Goal: Use online tool/utility: Utilize a website feature to perform a specific function

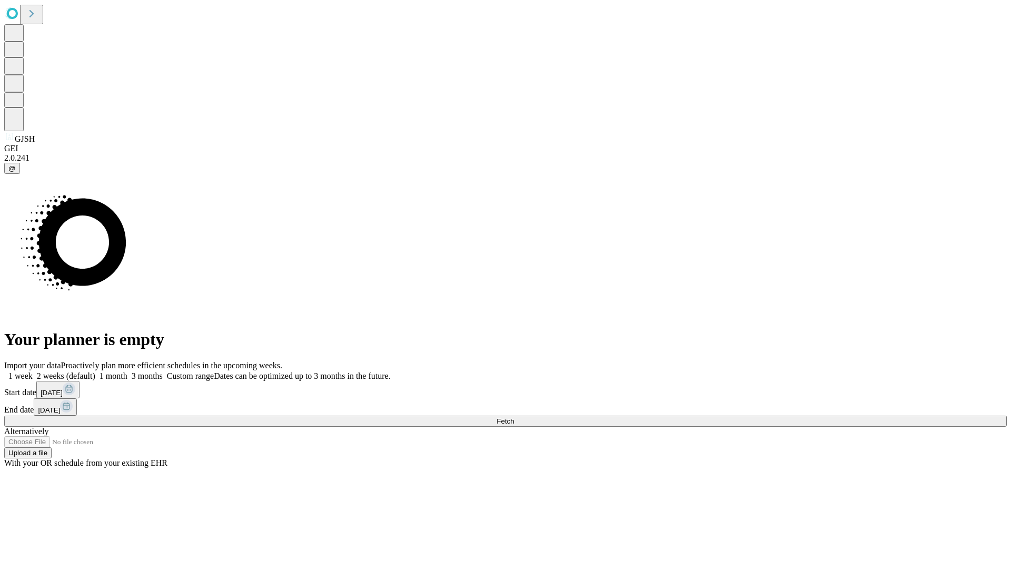
click at [514, 417] on span "Fetch" at bounding box center [505, 421] width 17 height 8
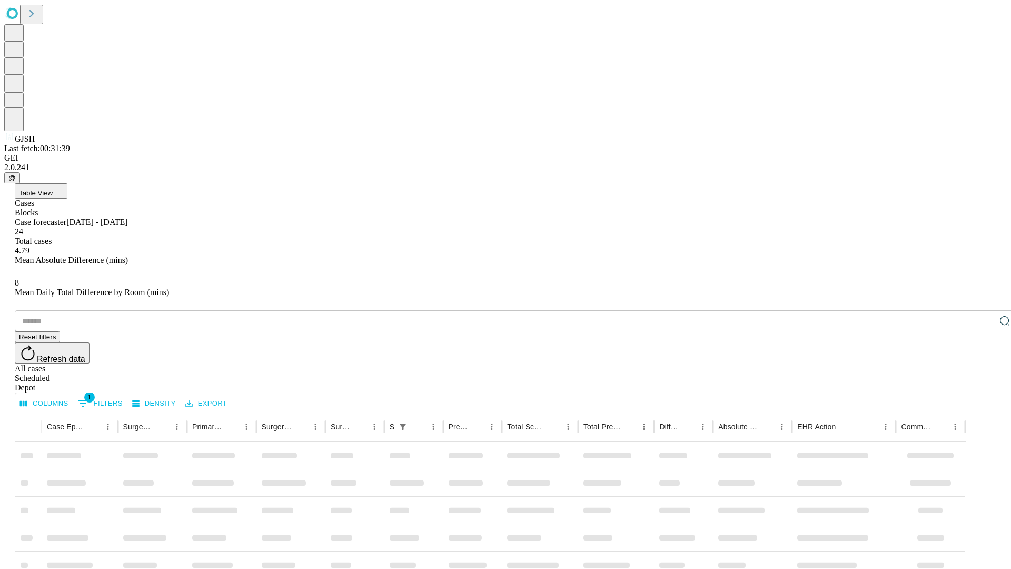
click at [53, 189] on span "Table View" at bounding box center [36, 193] width 34 height 8
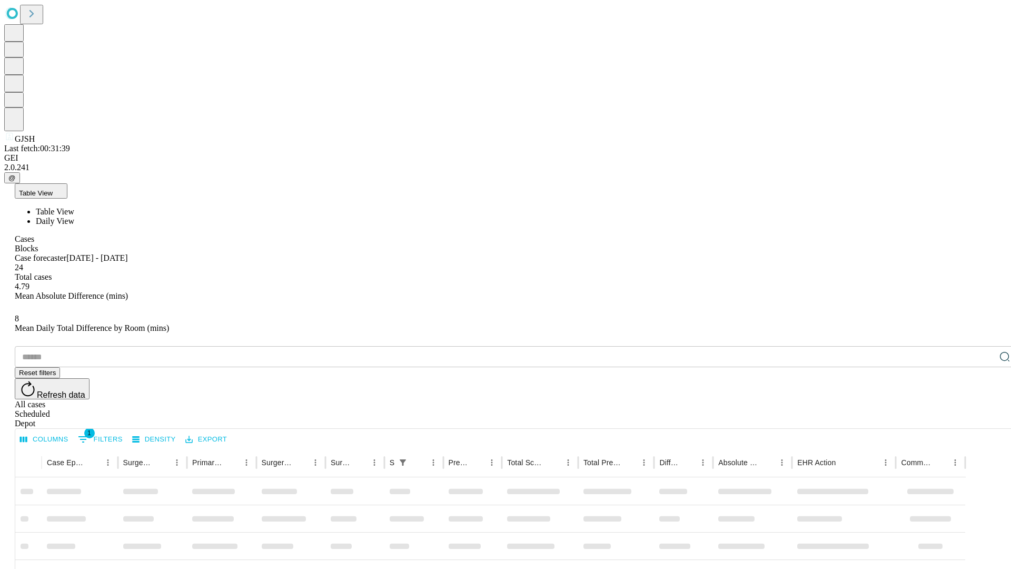
click at [74, 216] on span "Daily View" at bounding box center [55, 220] width 38 height 9
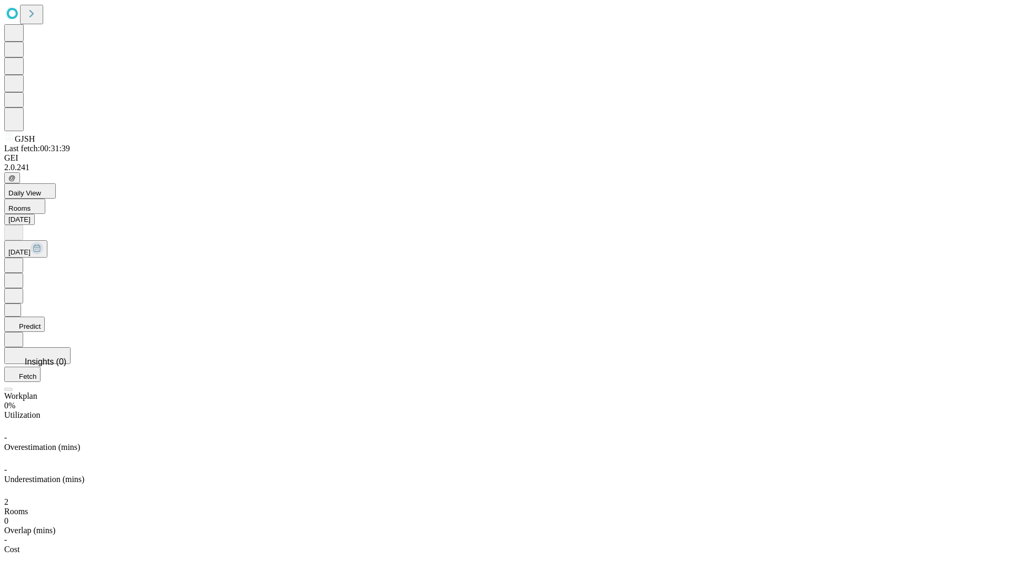
click at [45, 317] on button "Predict" at bounding box center [24, 324] width 41 height 15
